Goal: Task Accomplishment & Management: Complete application form

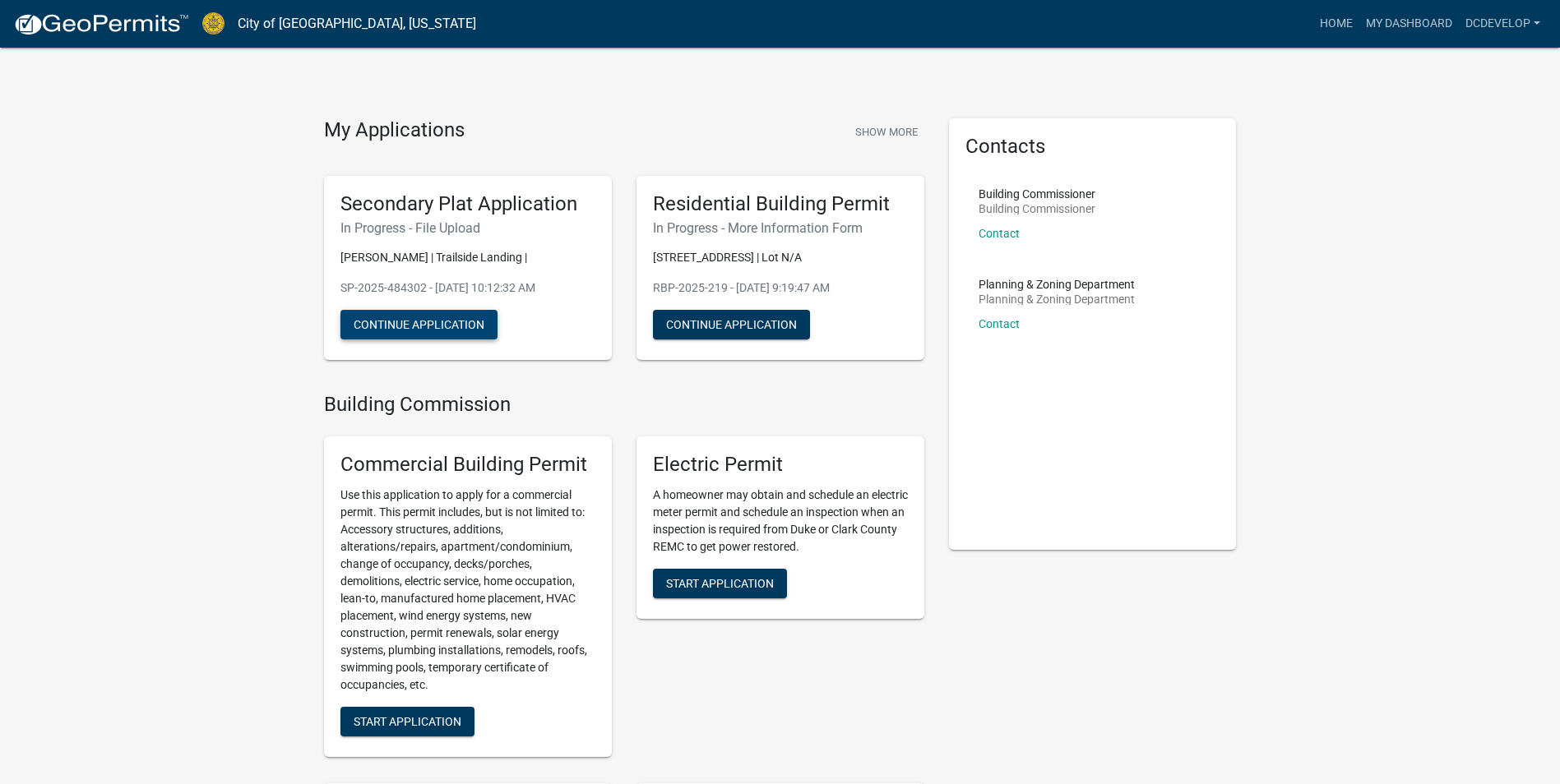
click at [455, 323] on button "Continue Application" at bounding box center [419, 324] width 157 height 30
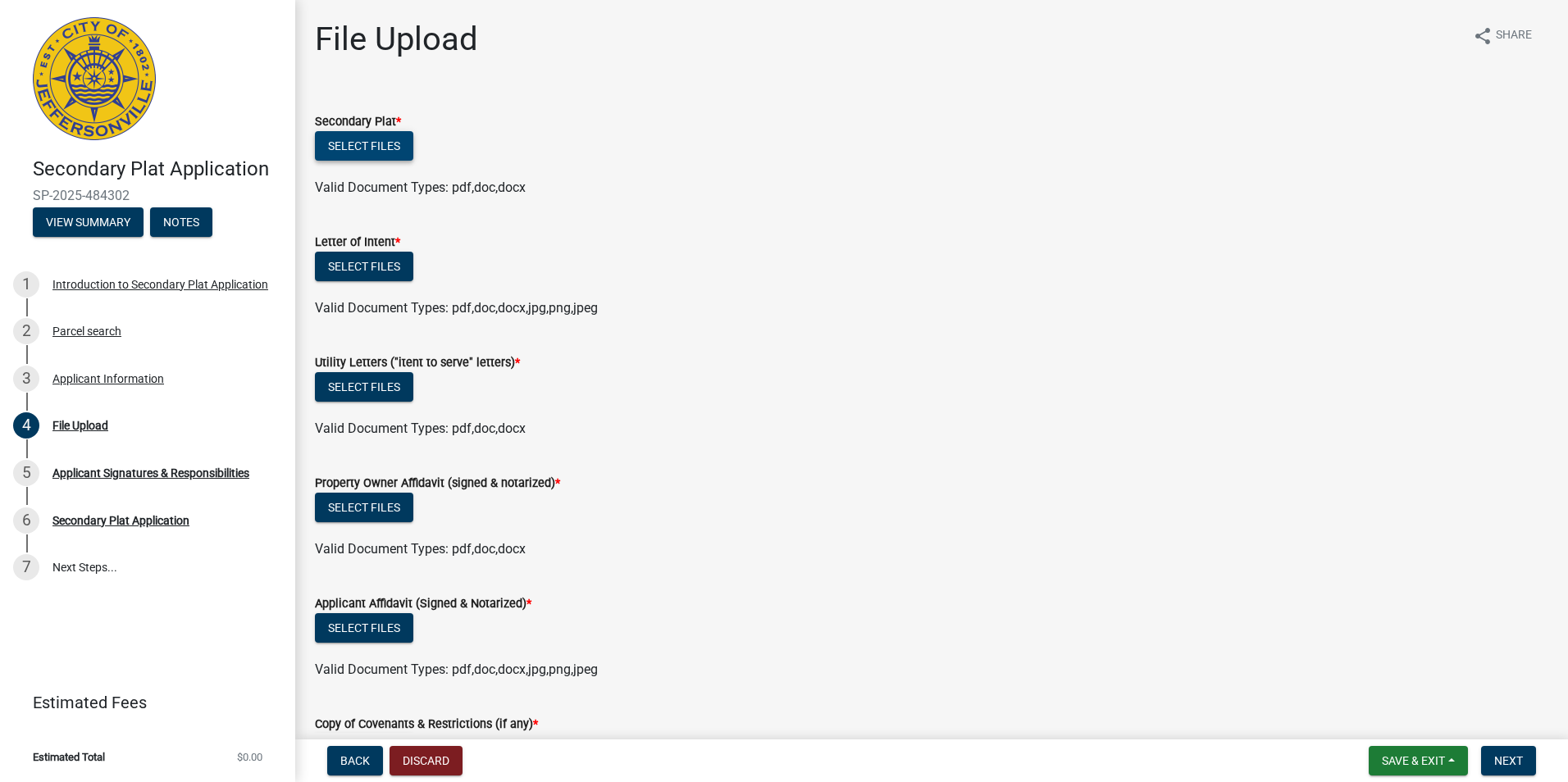
click at [383, 145] on button "Select files" at bounding box center [365, 146] width 99 height 30
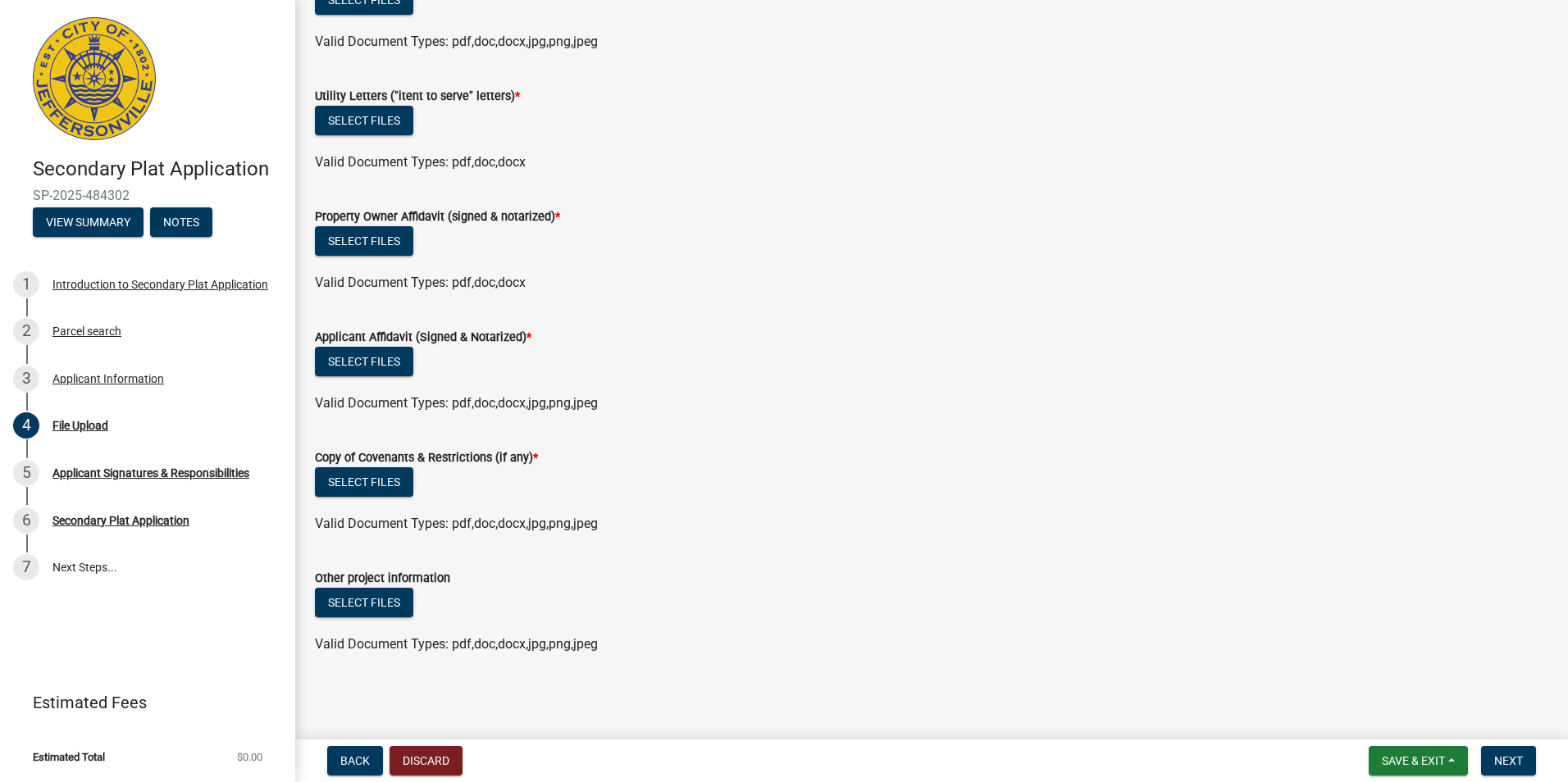
scroll to position [245, 0]
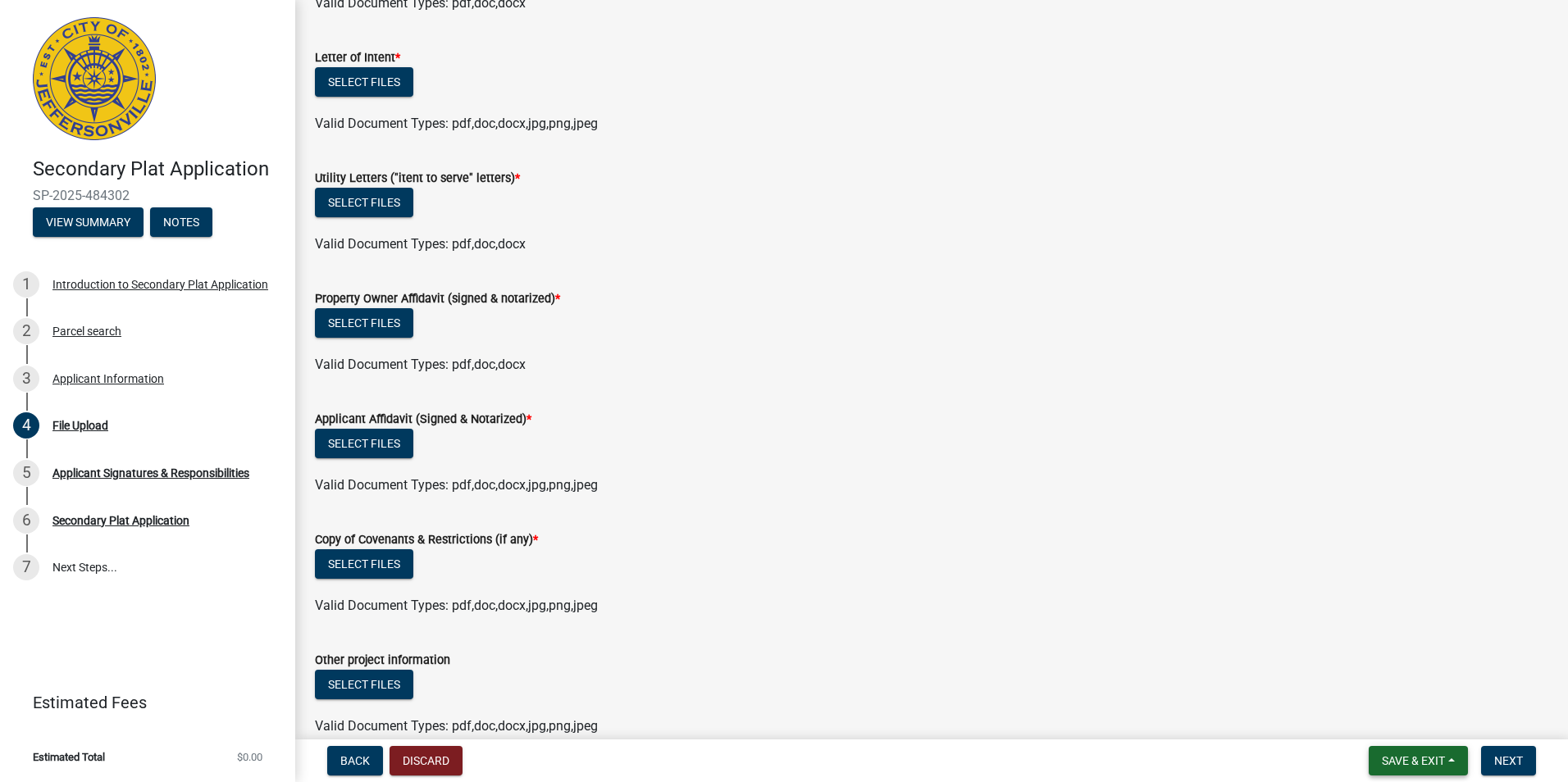
click at [1410, 759] on span "Save & Exit" at bounding box center [1414, 761] width 63 height 13
click at [1366, 717] on button "Save & Exit" at bounding box center [1402, 718] width 131 height 39
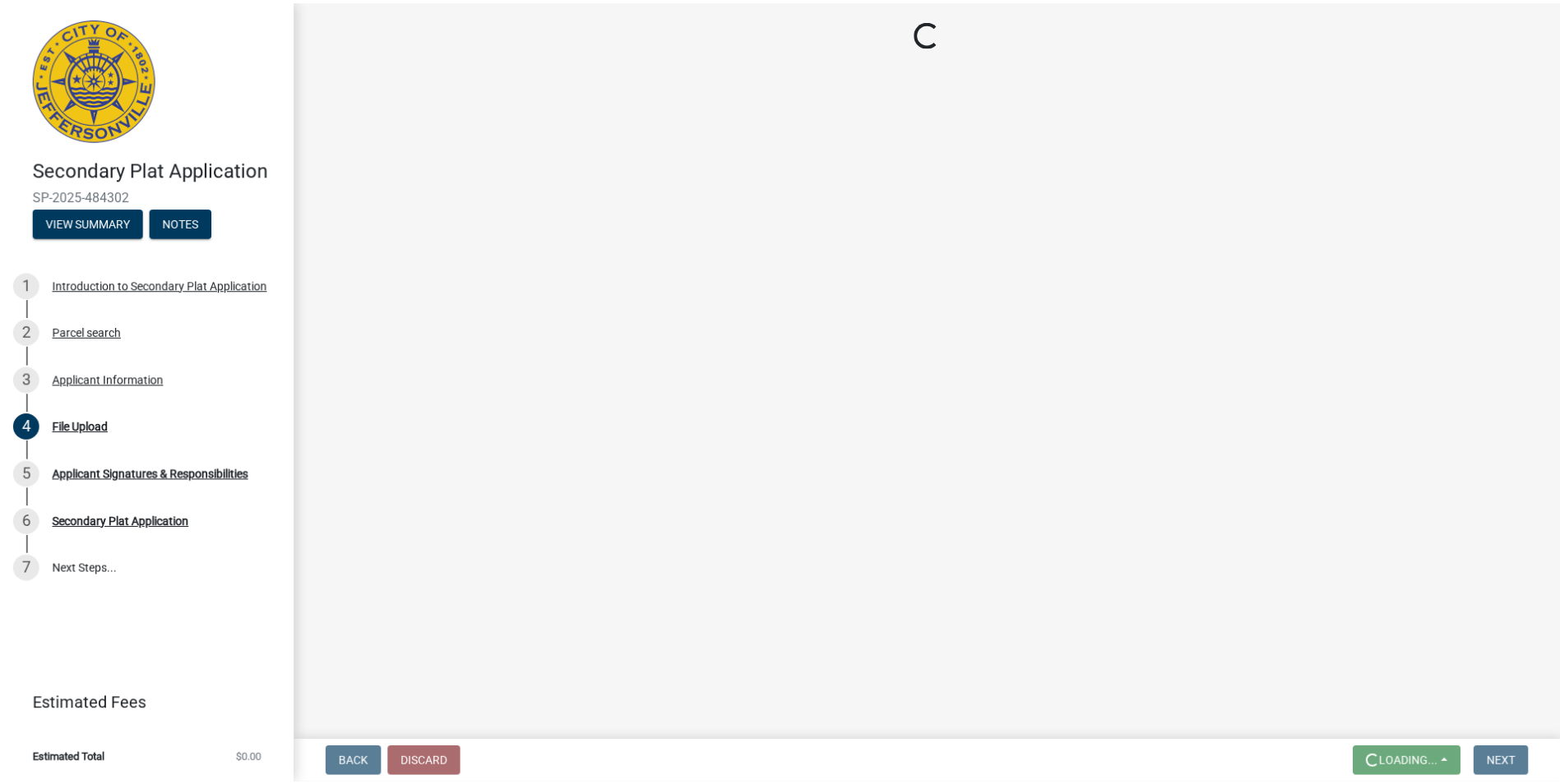
scroll to position [0, 0]
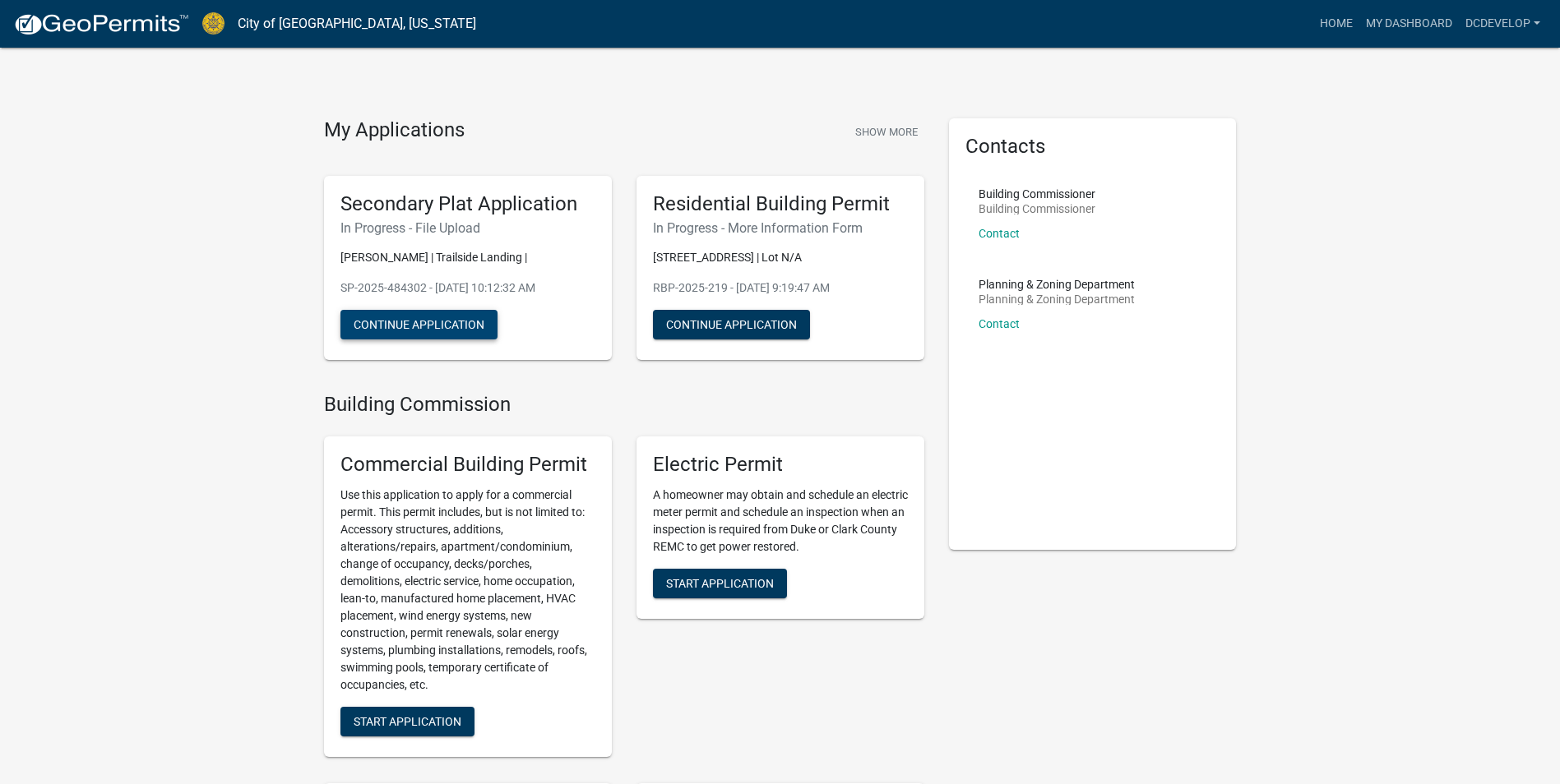
click at [413, 325] on button "Continue Application" at bounding box center [419, 324] width 157 height 30
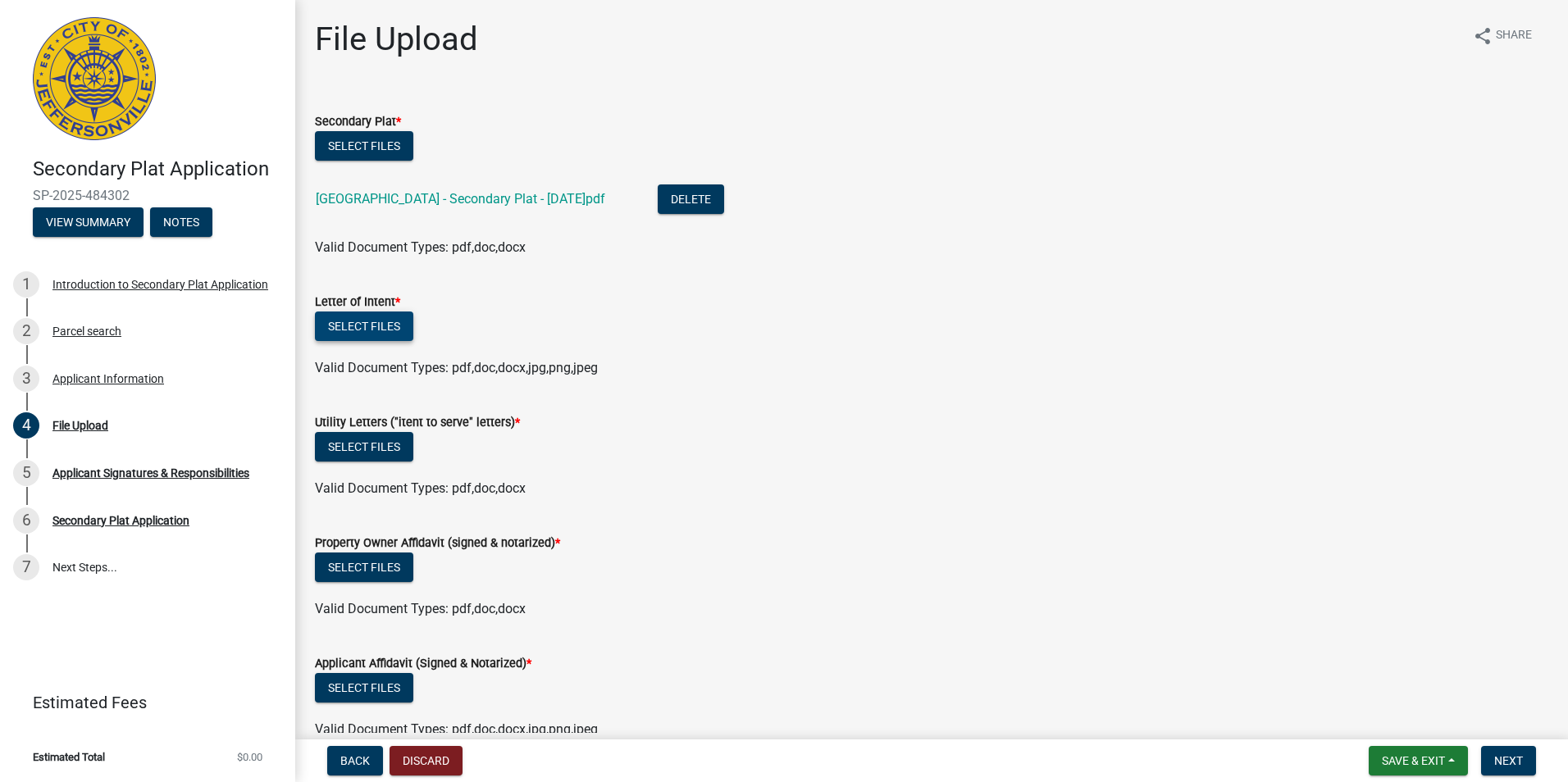
click at [377, 321] on button "Select files" at bounding box center [365, 326] width 99 height 30
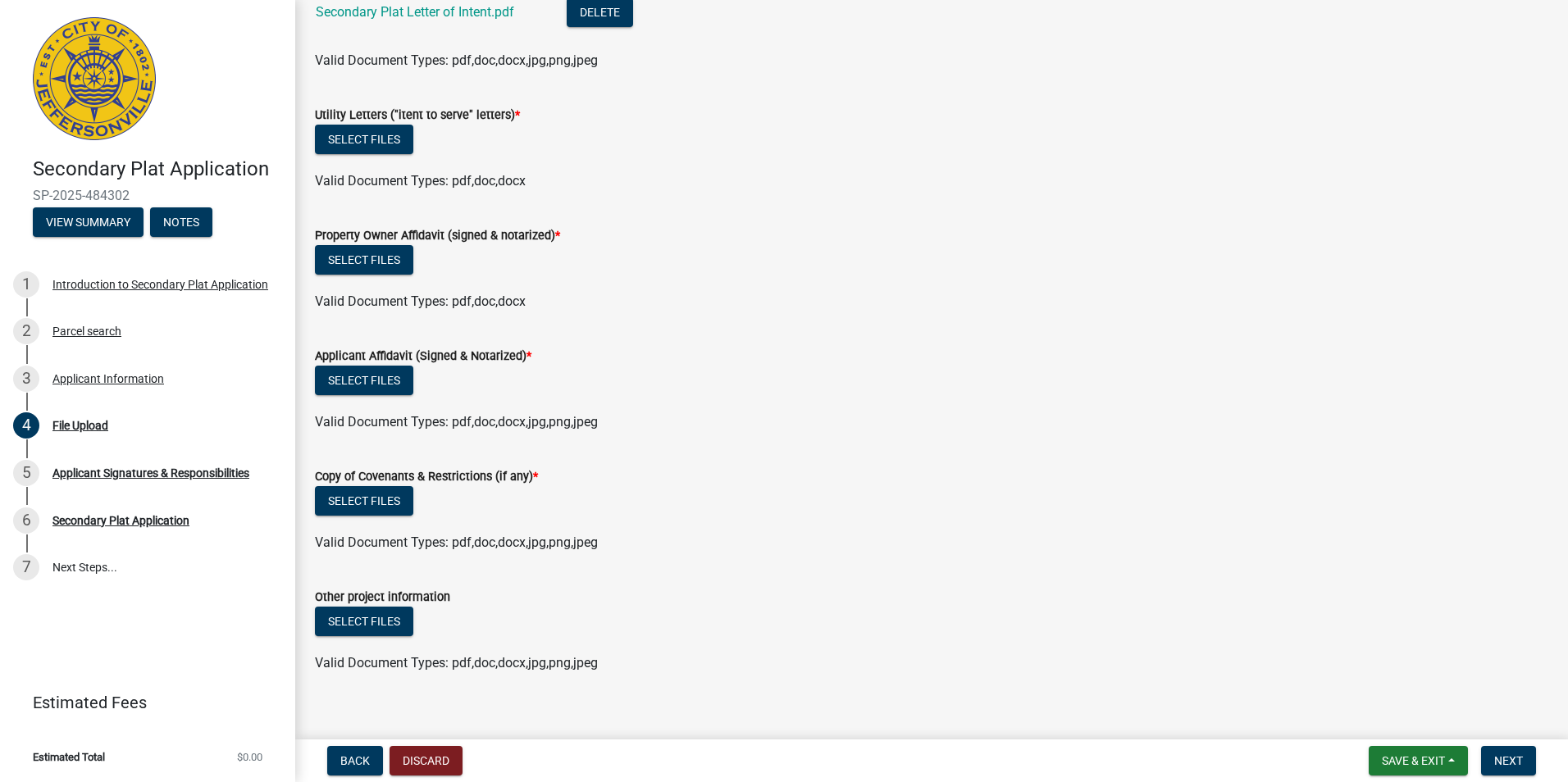
scroll to position [386, 0]
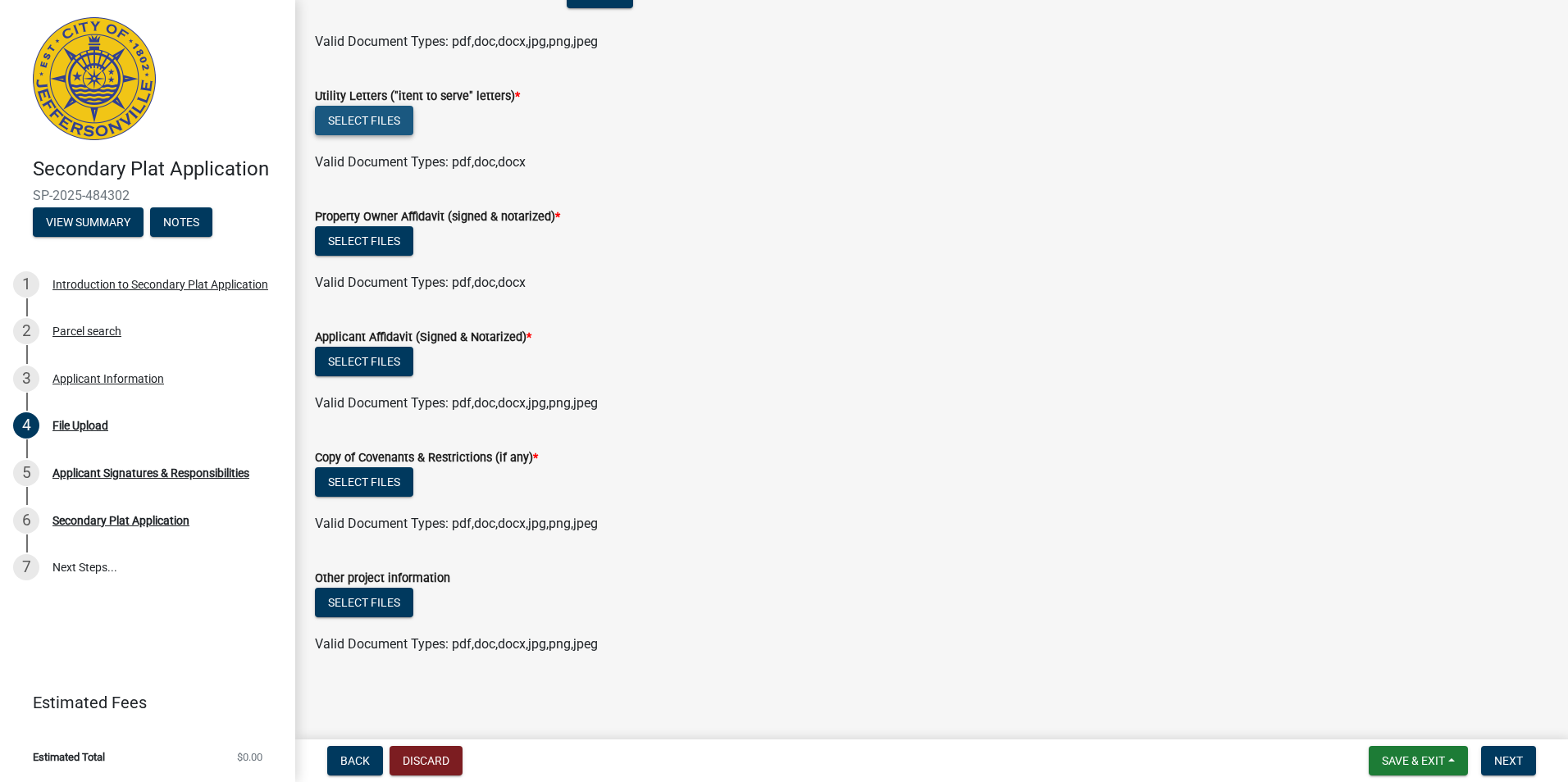
click at [374, 122] on button "Select files" at bounding box center [365, 121] width 99 height 30
click at [372, 119] on button "Select files" at bounding box center [365, 121] width 99 height 30
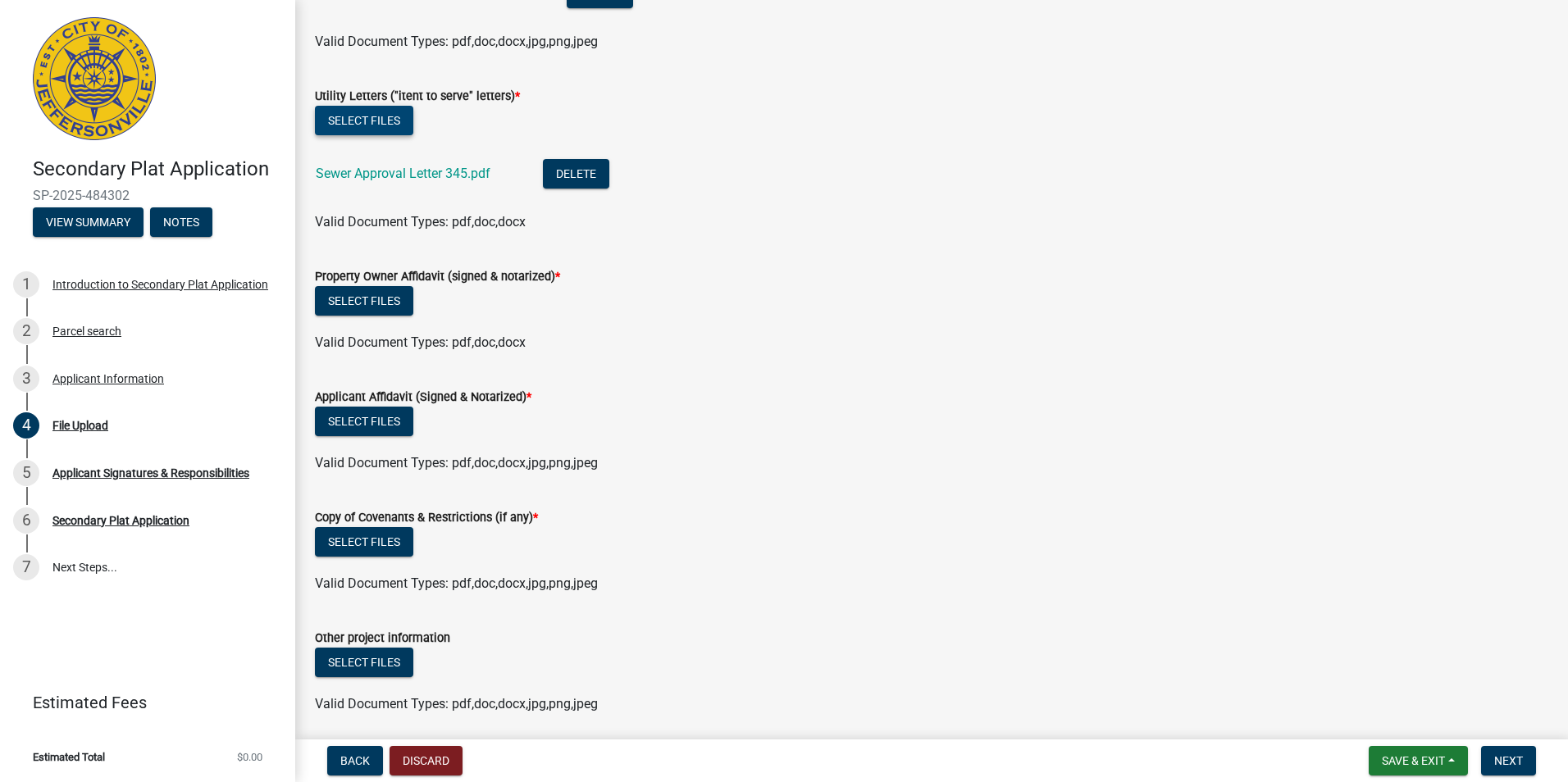
click at [386, 118] on button "Select files" at bounding box center [365, 121] width 99 height 30
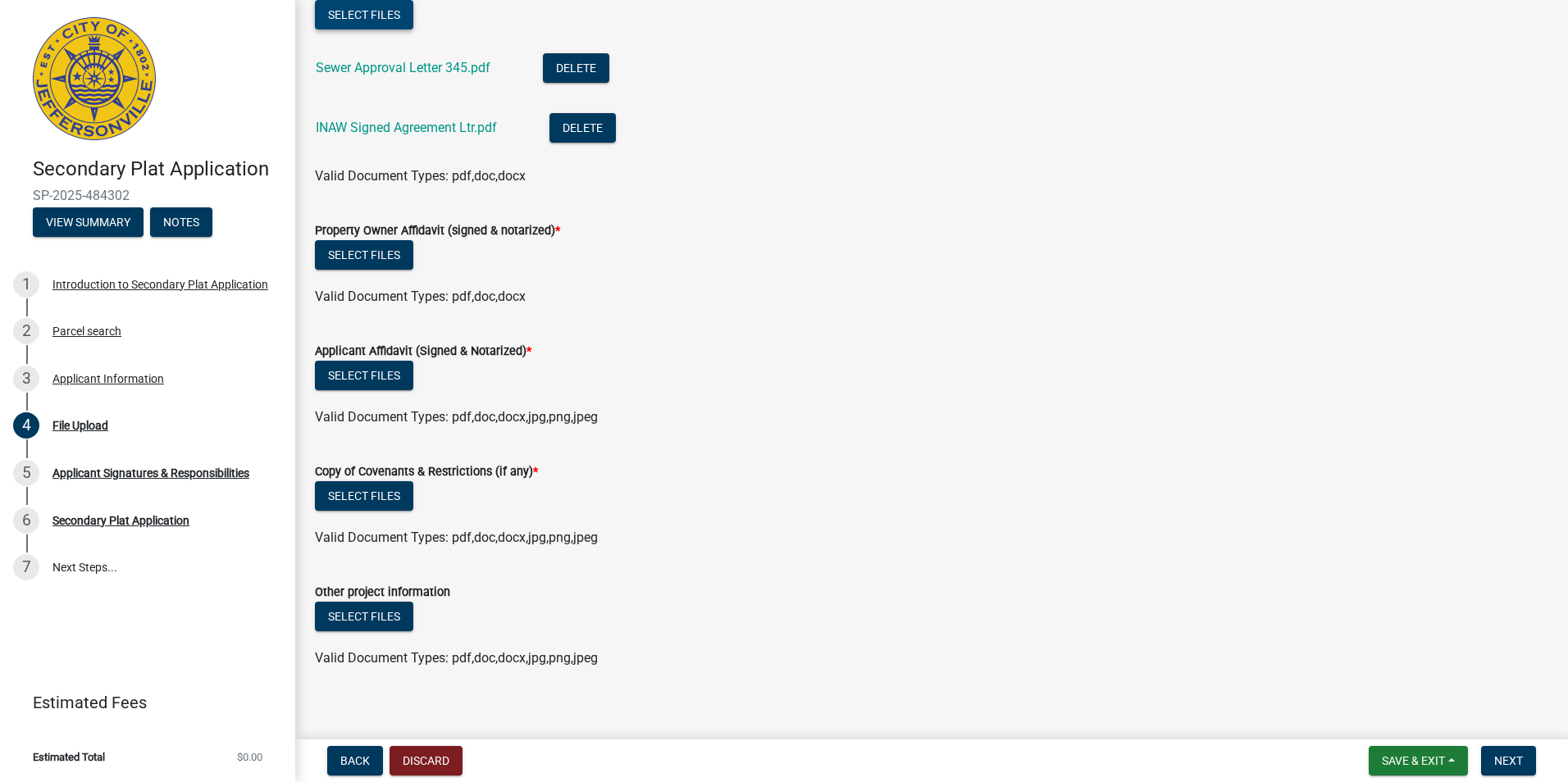
scroll to position [506, 0]
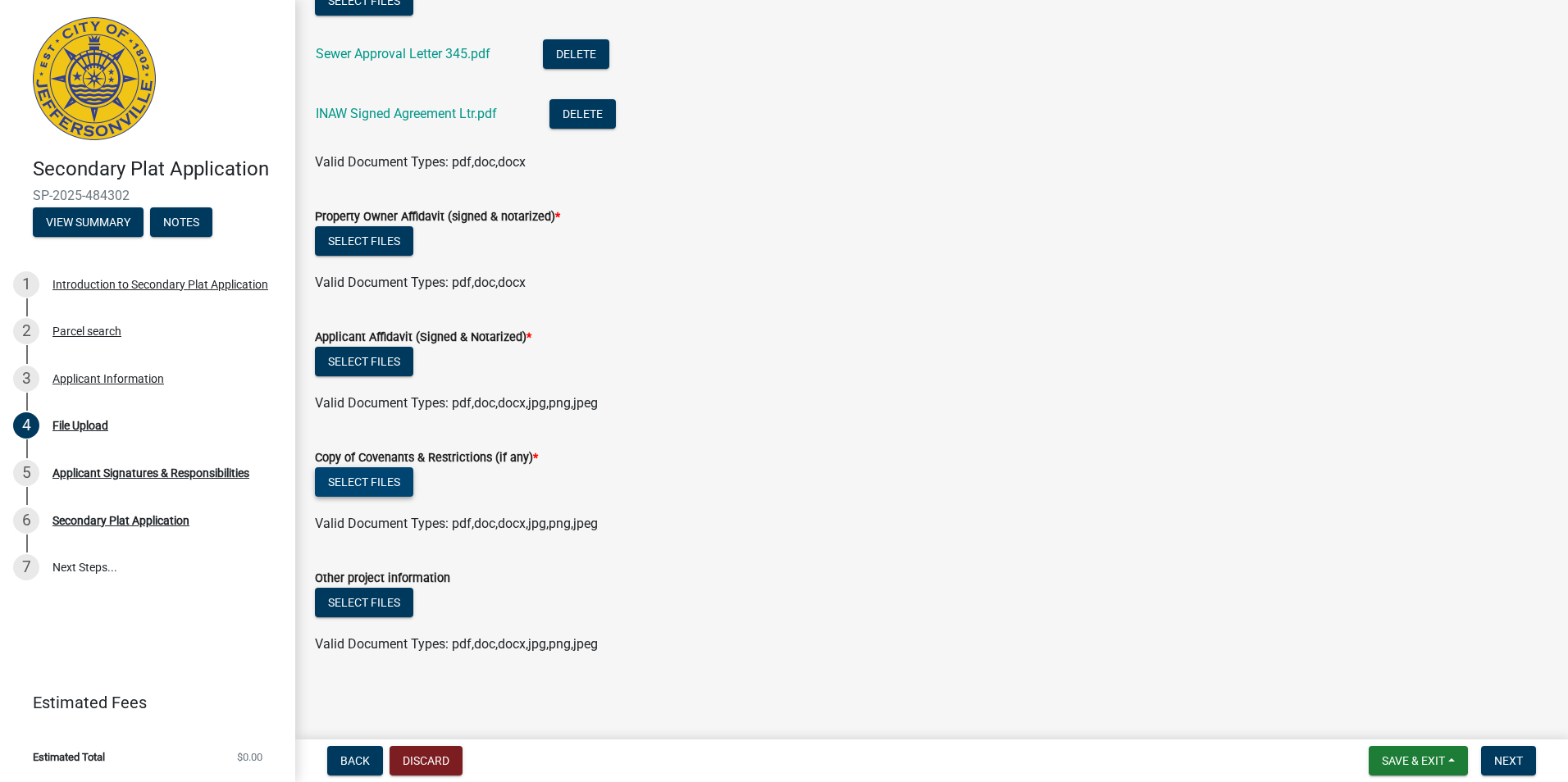
click at [363, 476] on button "Select files" at bounding box center [365, 483] width 99 height 30
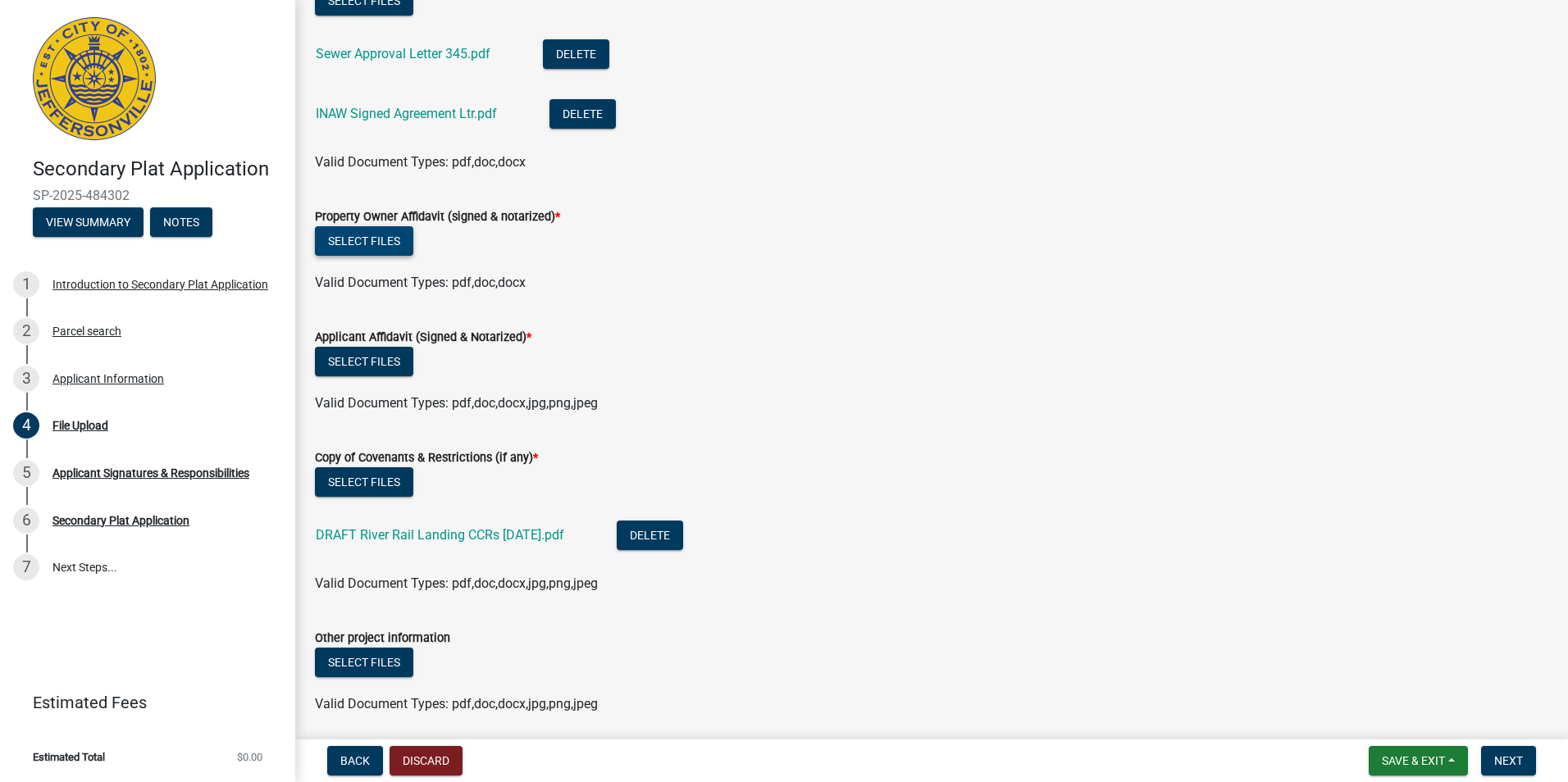
click at [352, 242] on button "Select files" at bounding box center [365, 241] width 99 height 30
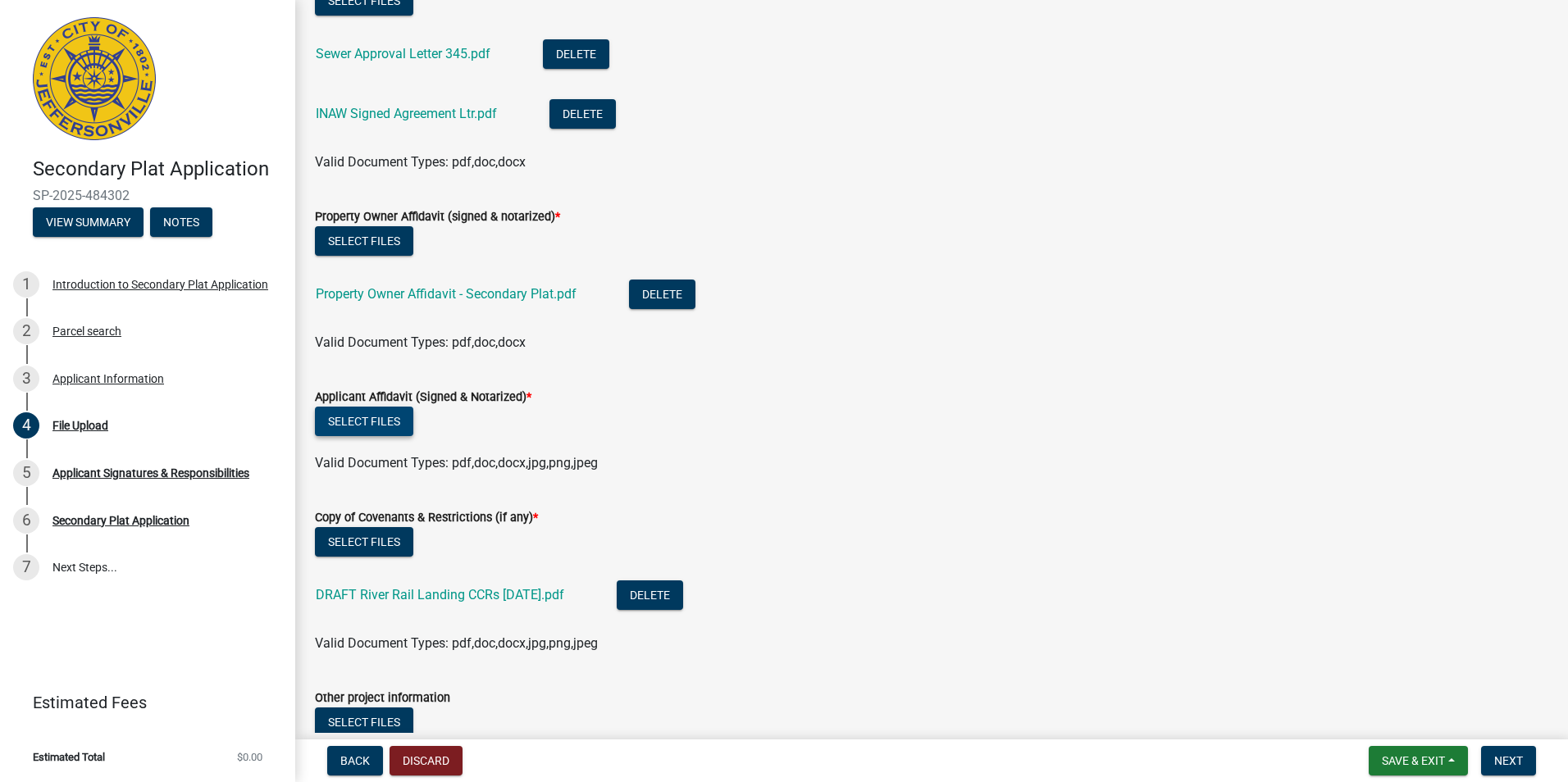
click at [392, 418] on button "Select files" at bounding box center [365, 421] width 99 height 30
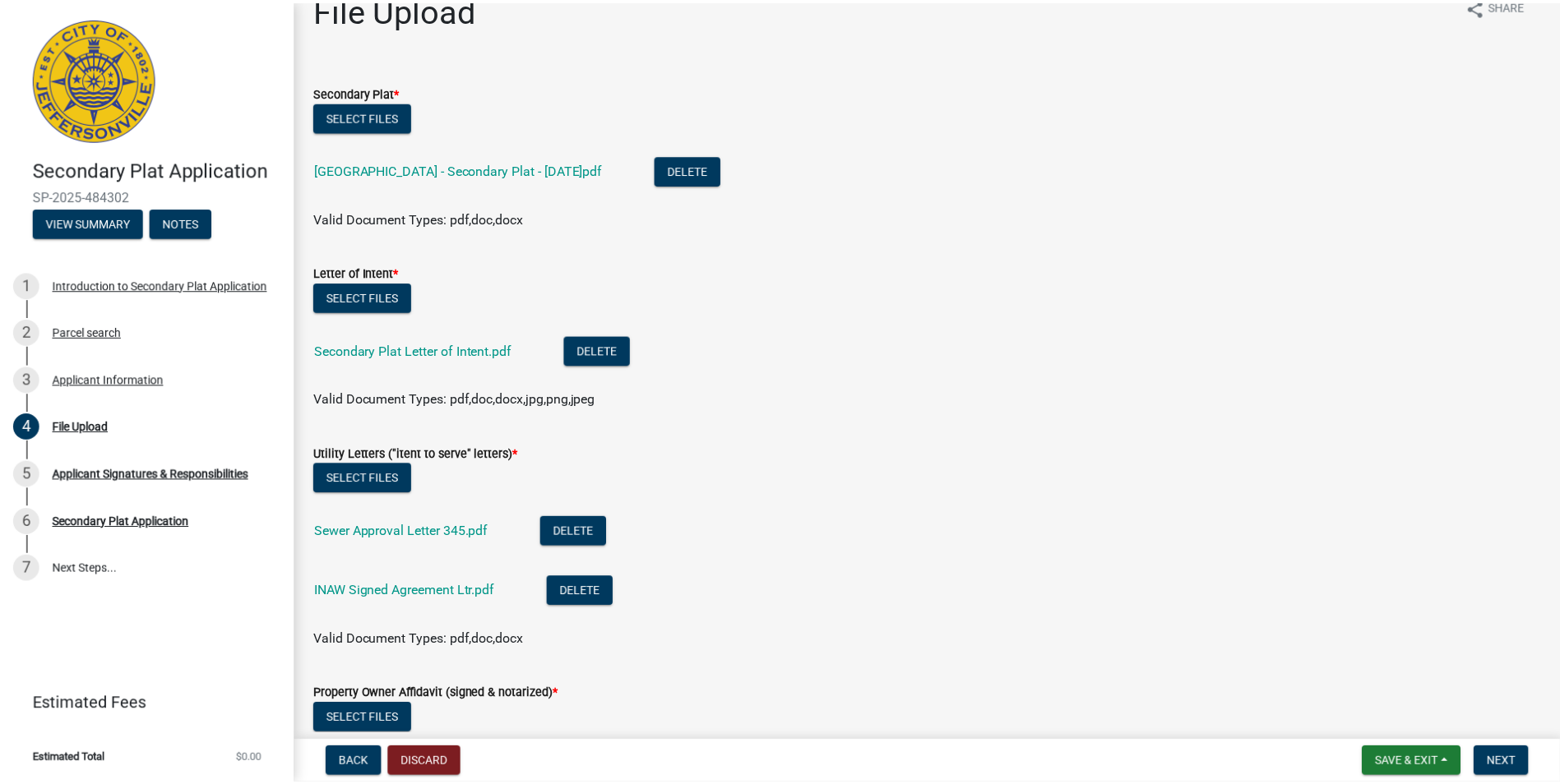
scroll to position [0, 0]
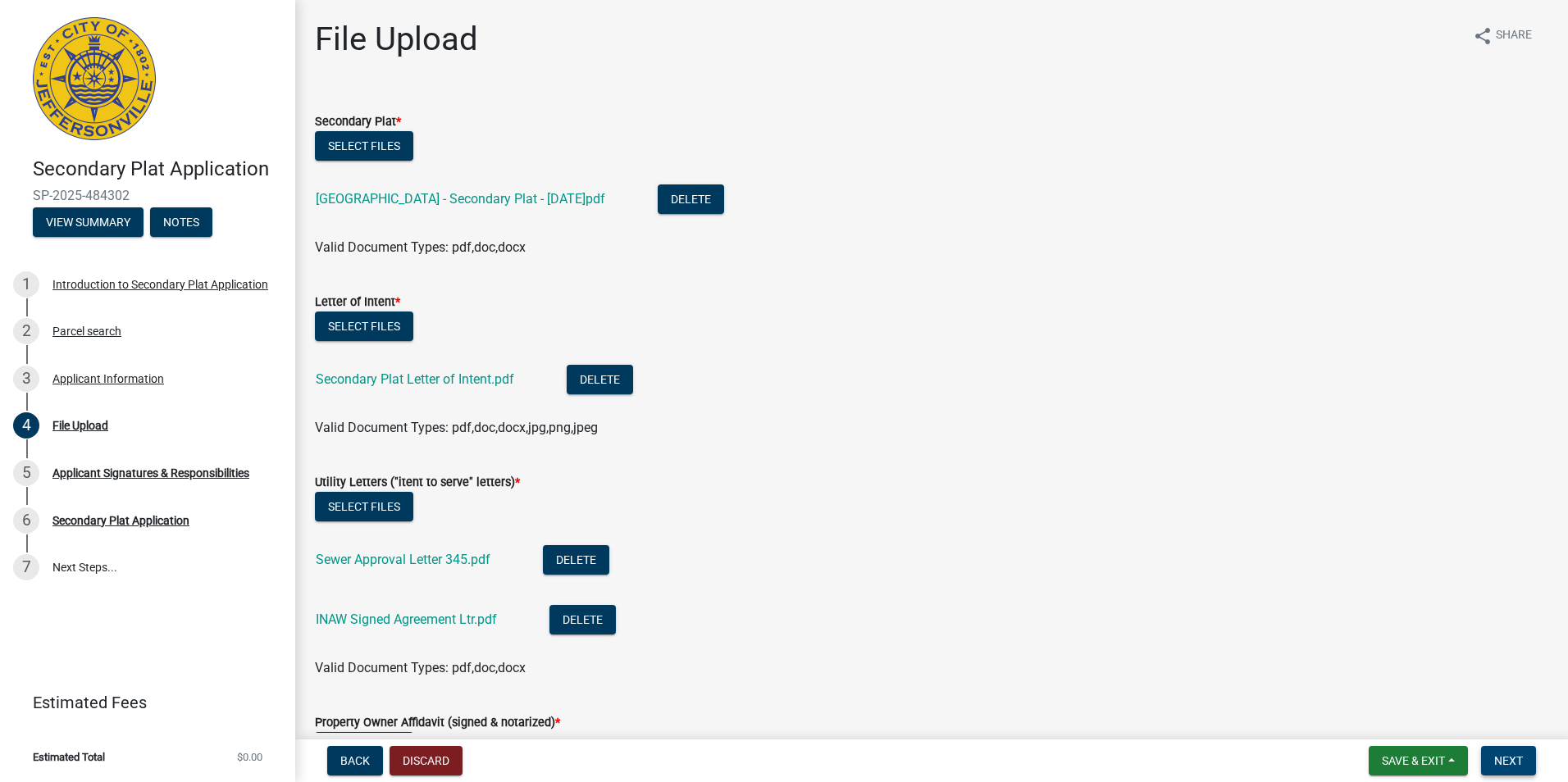
click at [1502, 760] on span "Next" at bounding box center [1508, 761] width 29 height 13
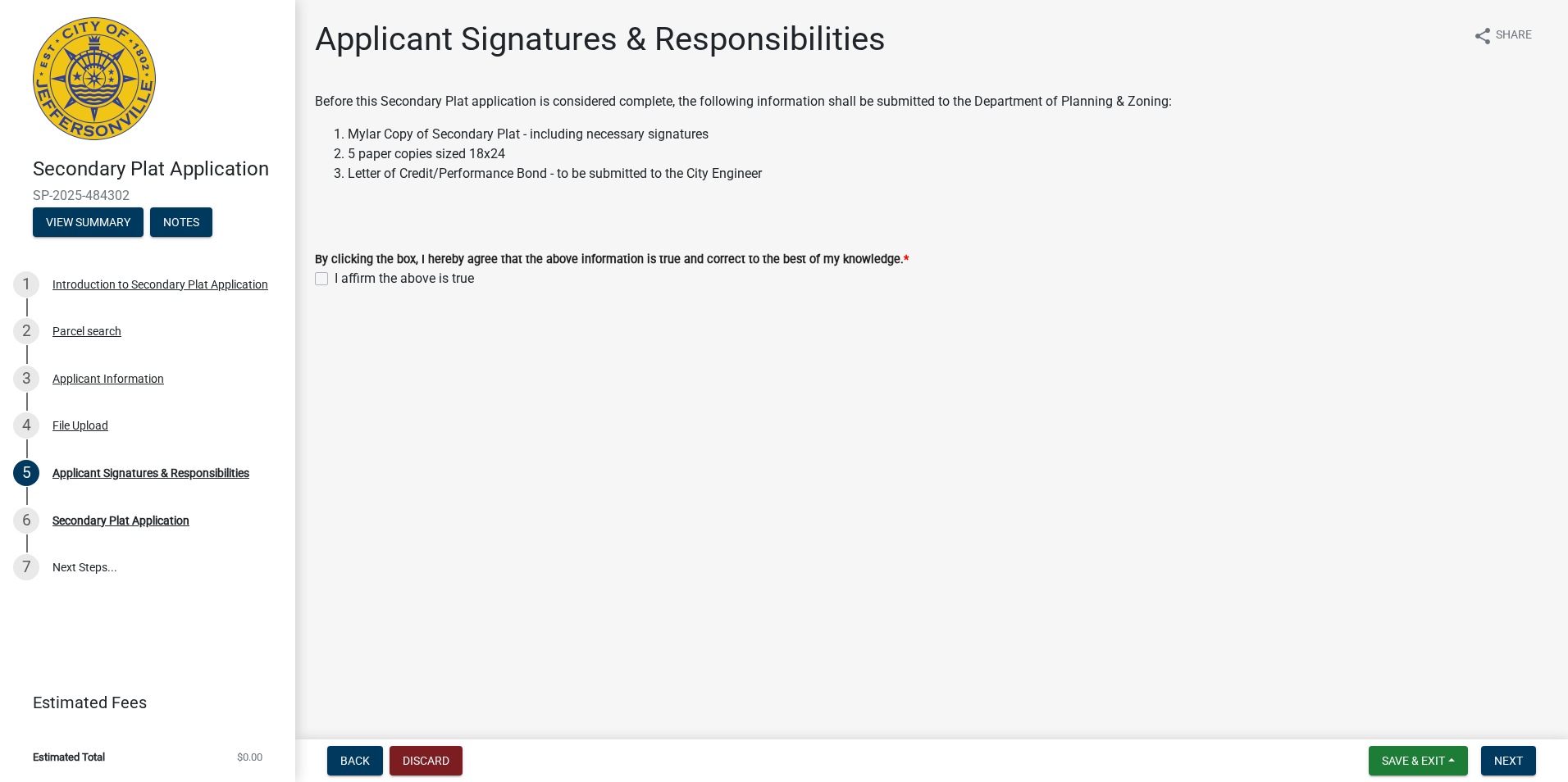
click at [335, 281] on label "I affirm the above is true" at bounding box center [405, 278] width 140 height 20
click at [335, 280] on input "I affirm the above is true" at bounding box center [339, 273] width 10 height 10
checkbox input "true"
click at [1512, 758] on span "Next" at bounding box center [1508, 761] width 29 height 13
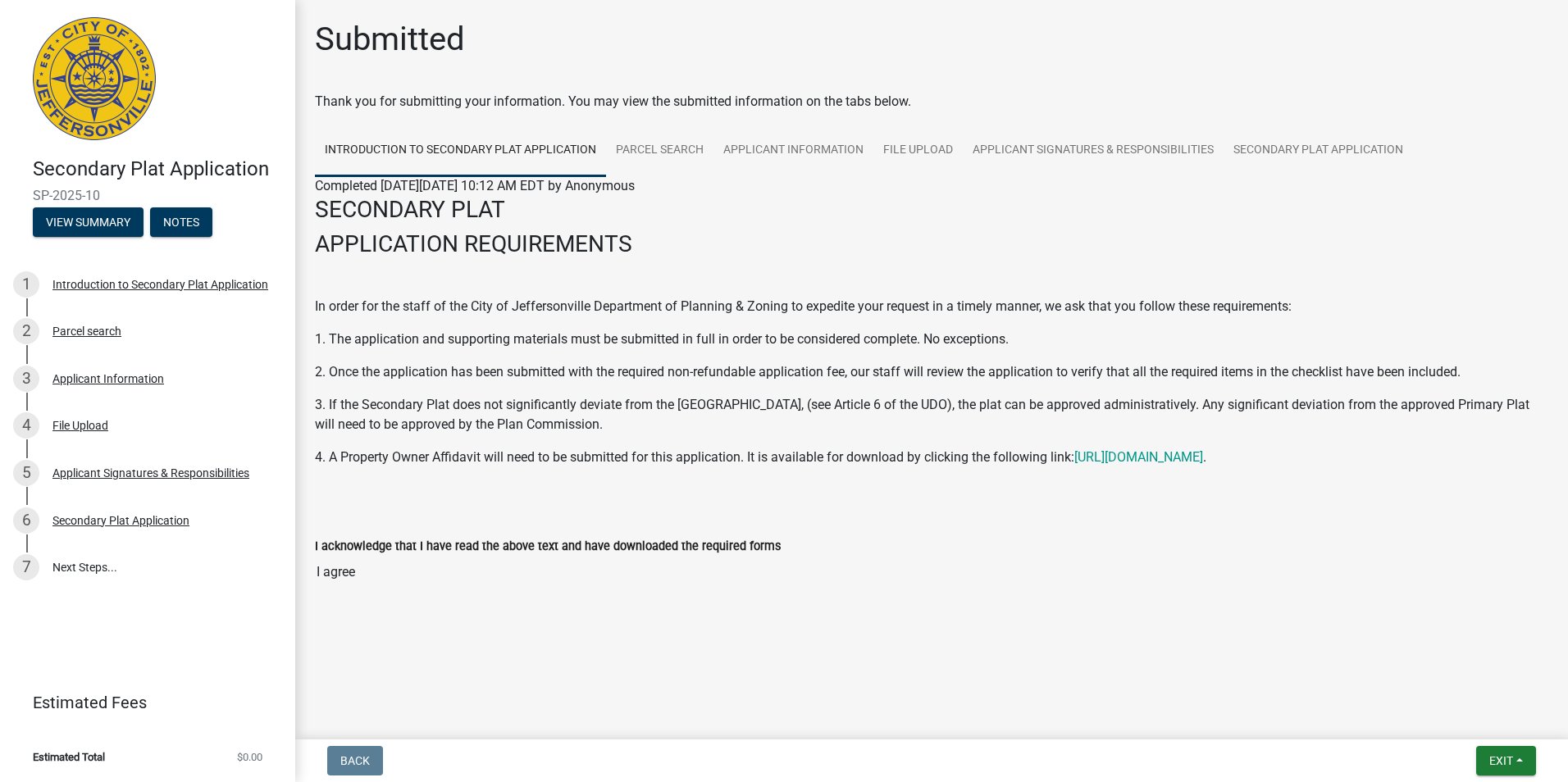
click at [329, 574] on input "I agree" at bounding box center [932, 572] width 1233 height 33
click at [376, 573] on input "I agree" at bounding box center [932, 572] width 1233 height 33
click at [1508, 765] on span "Exit" at bounding box center [1501, 761] width 24 height 13
click at [522, 551] on label "I acknowledge that I have read the above text and have downloaded the required …" at bounding box center [548, 547] width 466 height 11
click at [522, 556] on input "I agree" at bounding box center [932, 572] width 1233 height 33
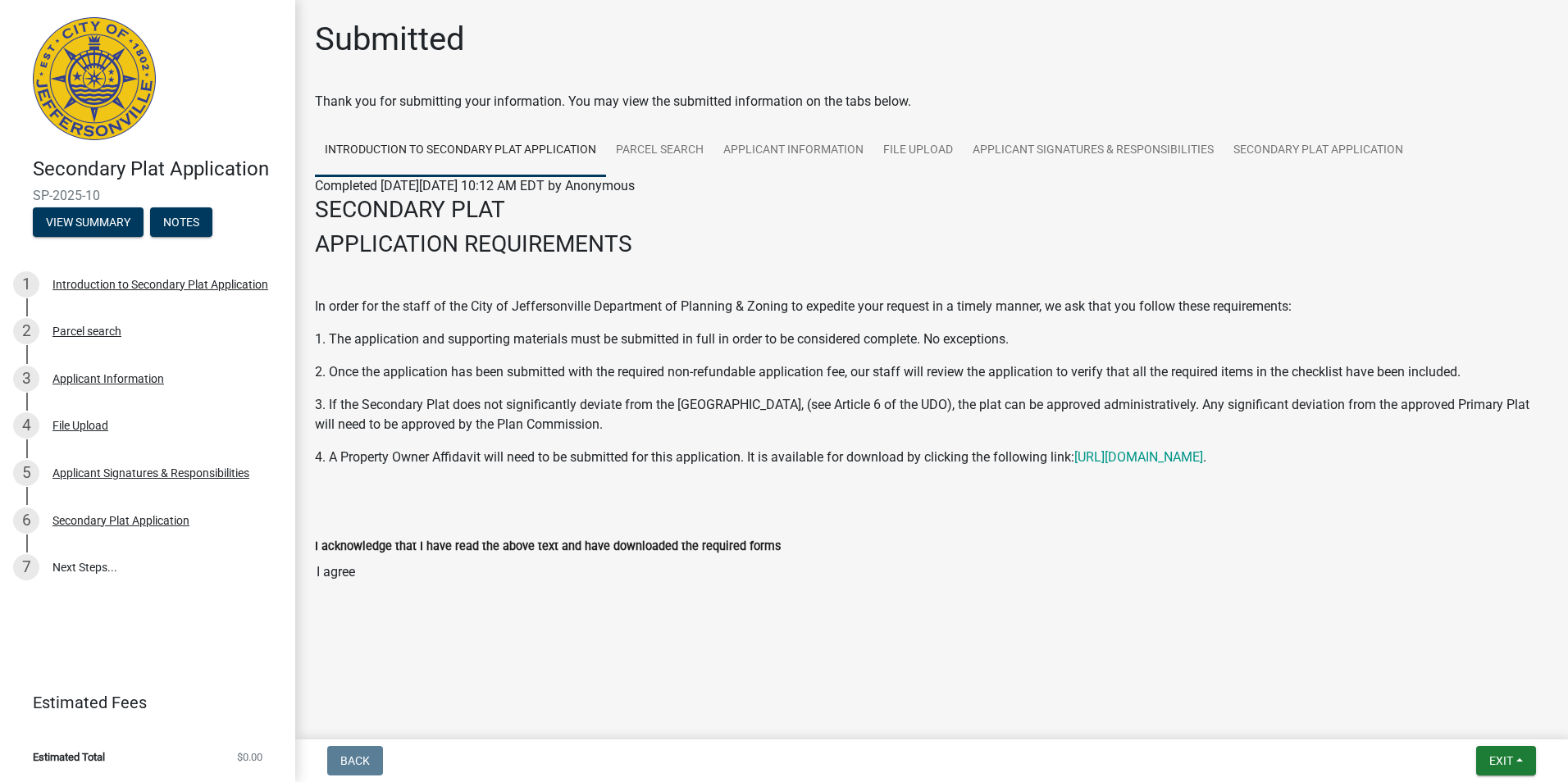
click at [338, 575] on input "I agree" at bounding box center [932, 572] width 1233 height 33
click at [1496, 758] on span "Exit" at bounding box center [1501, 761] width 24 height 13
click at [1460, 717] on button "Save & Exit" at bounding box center [1470, 718] width 131 height 39
